Goal: Register for event/course

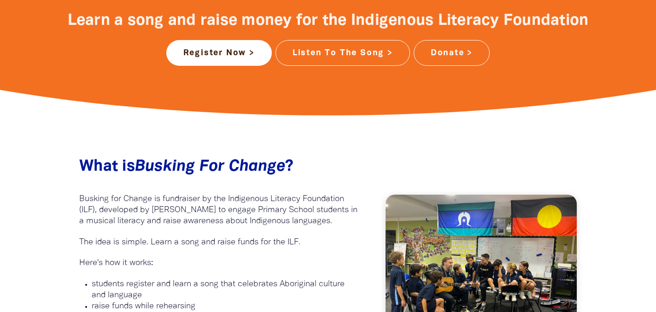
scroll to position [398, 0]
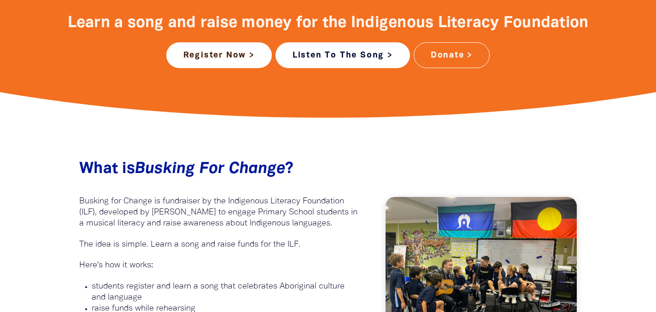
click at [347, 51] on link "Listen To The Song >" at bounding box center [342, 55] width 135 height 26
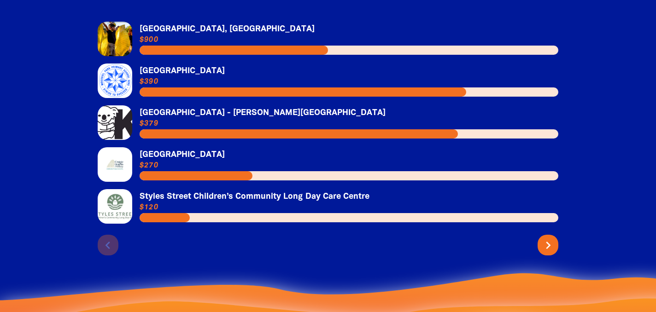
scroll to position [2032, 0]
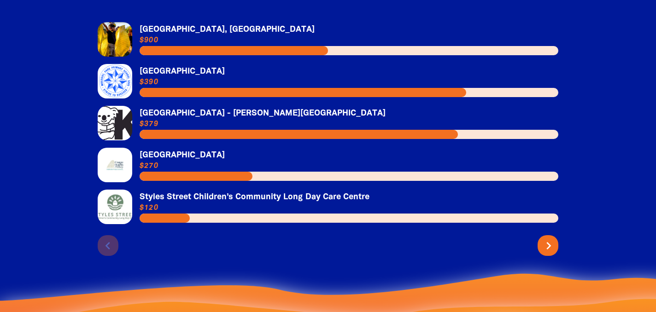
click at [551, 239] on icon "chevron_right" at bounding box center [548, 246] width 15 height 15
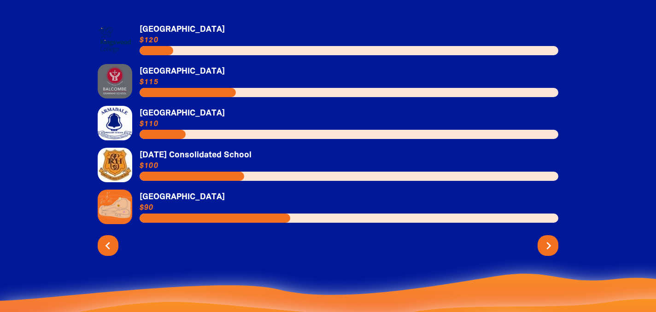
click at [551, 239] on icon "chevron_right" at bounding box center [548, 246] width 15 height 15
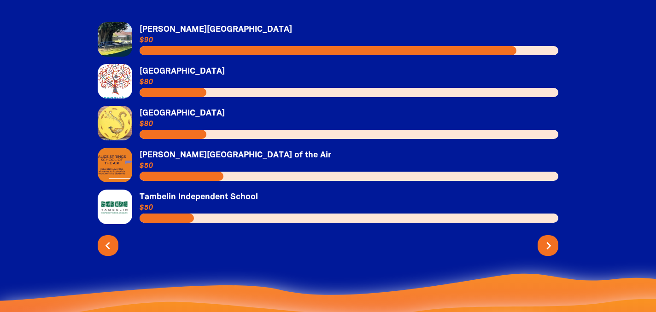
click at [551, 239] on icon "chevron_right" at bounding box center [548, 246] width 15 height 15
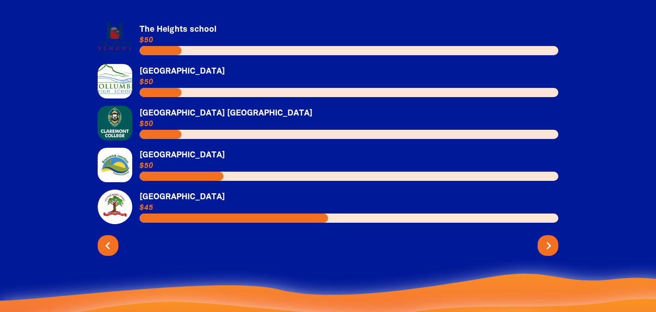
click at [551, 239] on icon "chevron_right" at bounding box center [548, 246] width 15 height 15
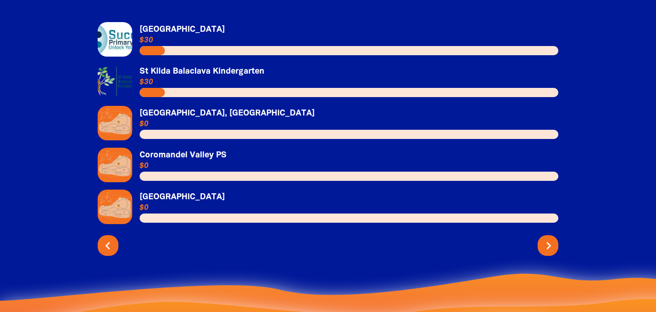
click at [551, 239] on icon "chevron_right" at bounding box center [548, 246] width 15 height 15
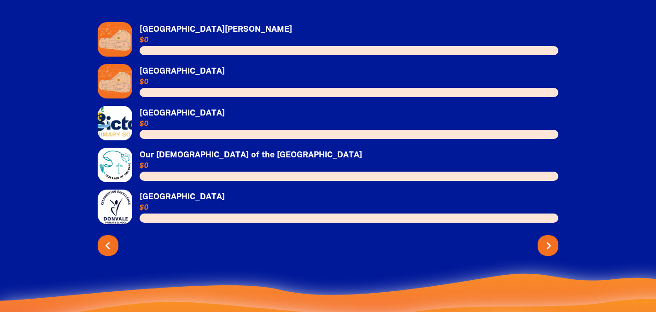
click at [551, 239] on icon "chevron_right" at bounding box center [548, 246] width 15 height 15
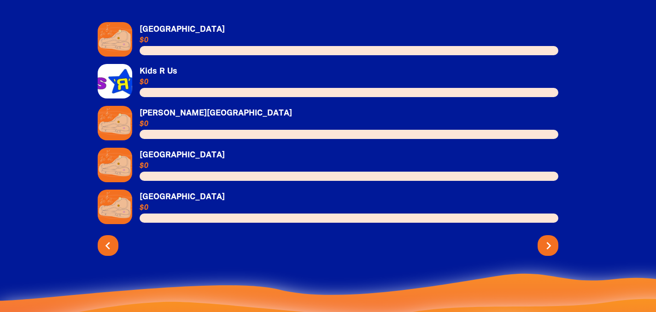
click at [550, 239] on icon "chevron_right" at bounding box center [548, 246] width 15 height 15
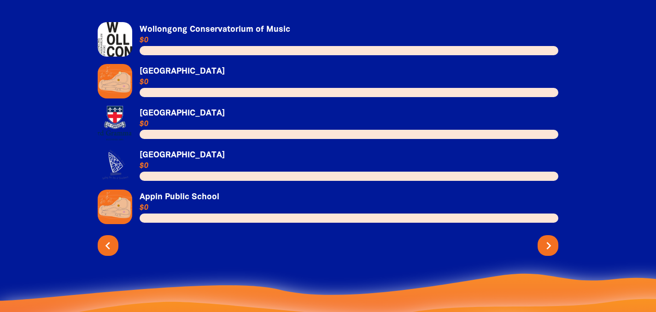
click at [550, 239] on icon "chevron_right" at bounding box center [548, 246] width 15 height 15
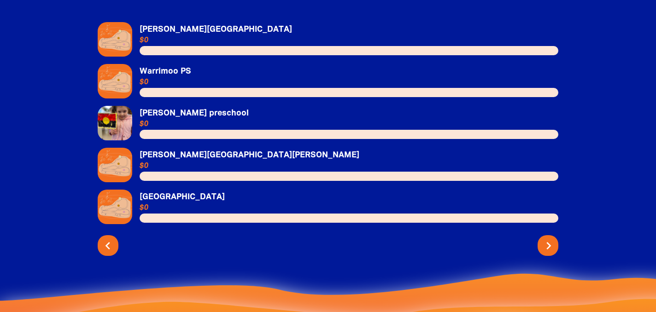
click at [550, 239] on icon "chevron_right" at bounding box center [548, 246] width 15 height 15
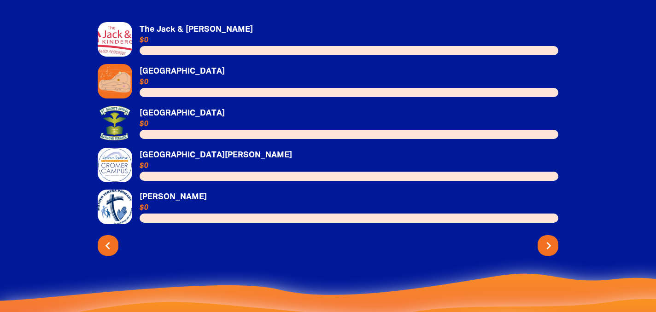
click at [550, 239] on icon "chevron_right" at bounding box center [548, 246] width 15 height 15
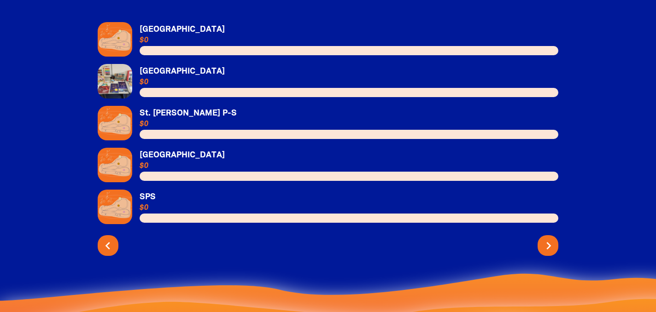
click at [550, 239] on icon "chevron_right" at bounding box center [548, 246] width 15 height 15
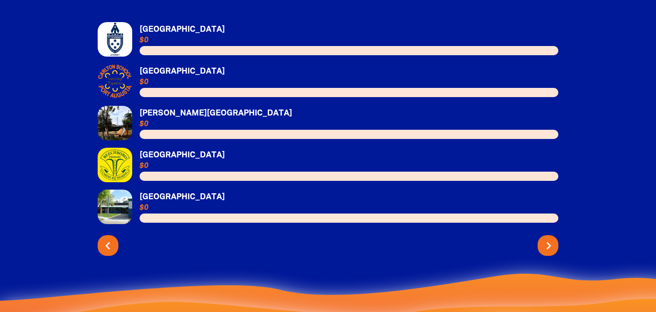
click at [550, 239] on icon "chevron_right" at bounding box center [548, 246] width 15 height 15
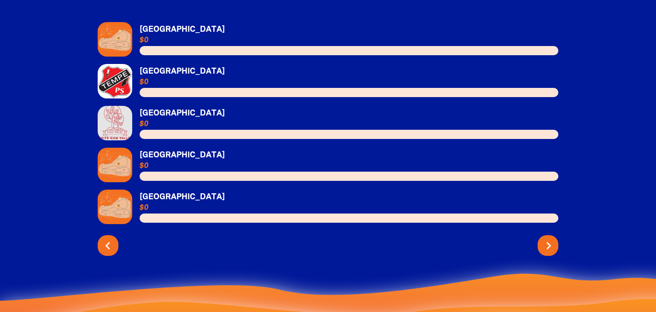
click at [550, 239] on icon "chevron_right" at bounding box center [548, 246] width 15 height 15
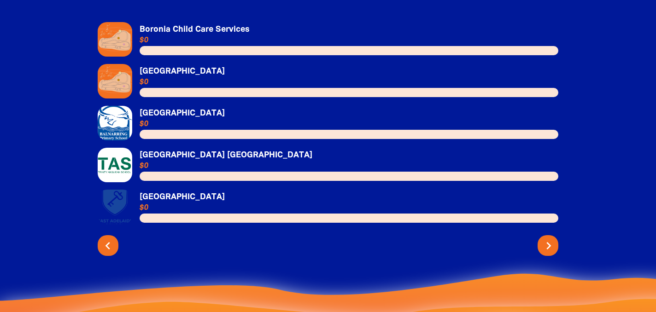
click at [550, 239] on icon "chevron_right" at bounding box center [548, 246] width 15 height 15
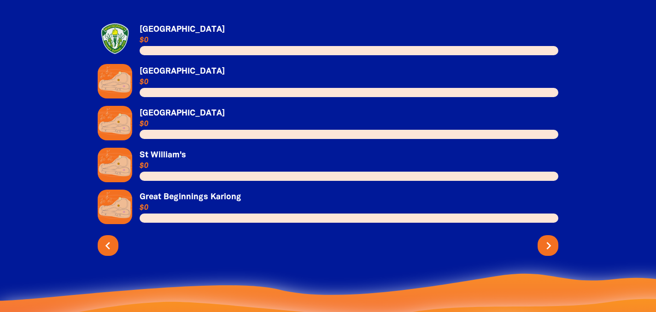
click at [550, 239] on icon "chevron_right" at bounding box center [548, 246] width 15 height 15
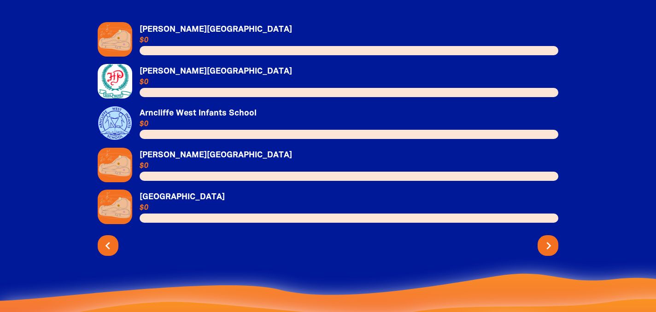
click at [550, 239] on icon "chevron_right" at bounding box center [548, 246] width 15 height 15
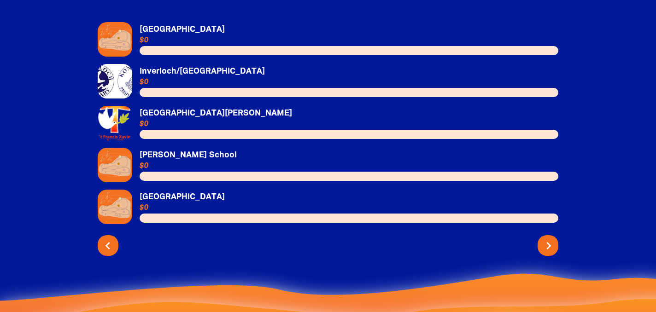
click at [550, 239] on icon "chevron_right" at bounding box center [548, 246] width 15 height 15
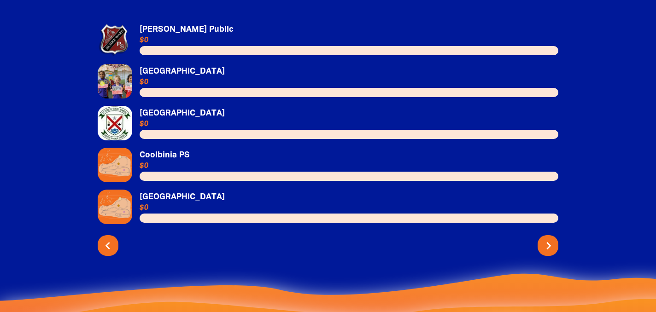
click at [550, 239] on icon "chevron_right" at bounding box center [548, 246] width 15 height 15
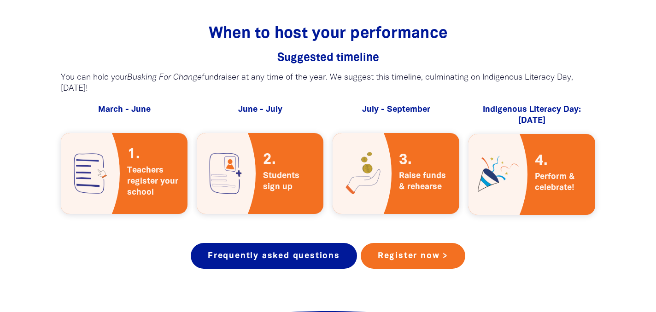
scroll to position [1616, 0]
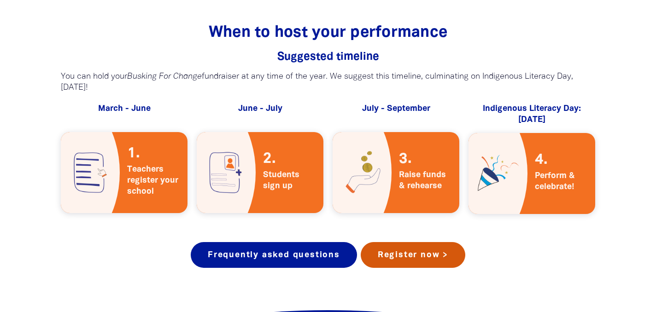
click at [431, 245] on link "Register now >" at bounding box center [413, 255] width 105 height 26
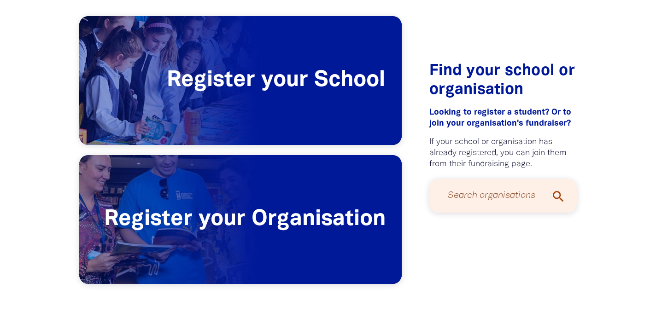
scroll to position [221, 0]
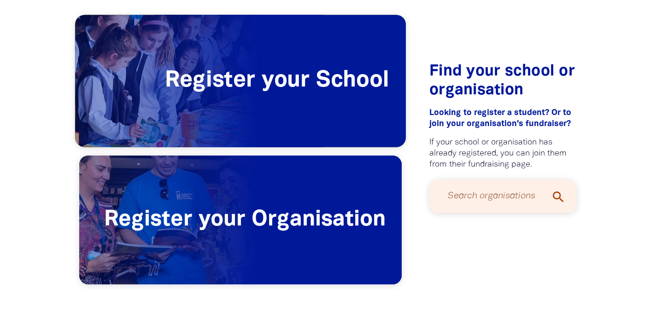
click at [279, 79] on span "Register your School" at bounding box center [240, 81] width 331 height 132
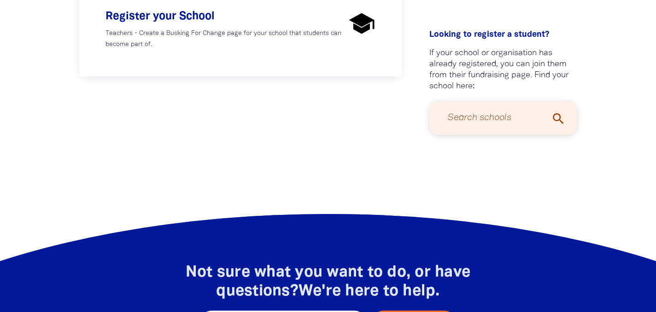
scroll to position [253, 0]
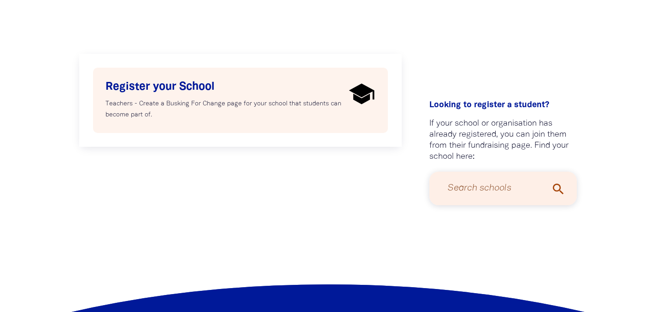
click at [291, 111] on p "Teachers - Create a Busking For Change page for your school that students can b…" at bounding box center [225, 110] width 240 height 22
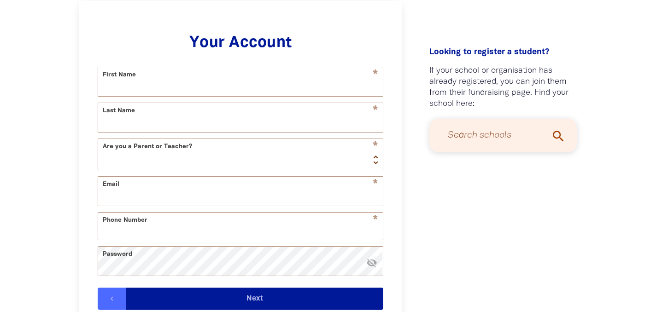
select select "AU"
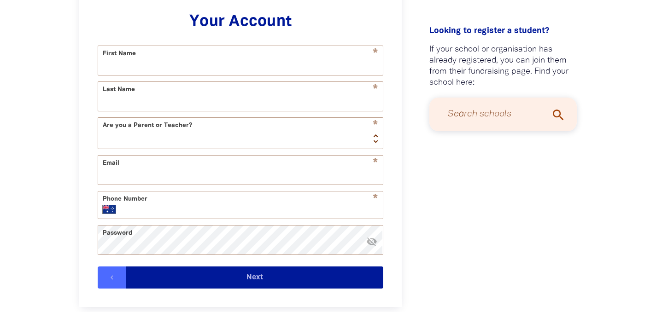
scroll to position [263, 0]
